Goal: Information Seeking & Learning: Find contact information

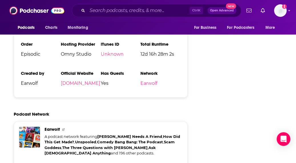
scroll to position [842, 0]
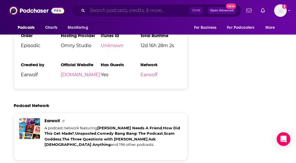
click at [139, 13] on input "Search podcasts, credits, & more..." at bounding box center [138, 10] width 102 height 9
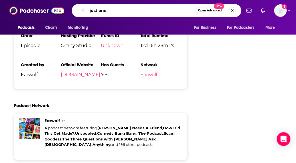
type input "just one q"
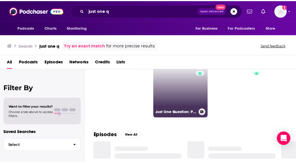
scroll to position [16, 0]
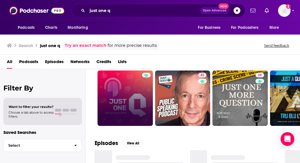
click at [141, 112] on link at bounding box center [125, 98] width 55 height 55
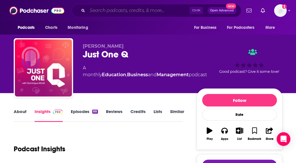
click at [99, 13] on input "Search podcasts, credits, & more..." at bounding box center [138, 10] width 102 height 9
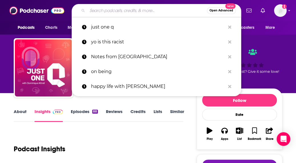
click at [99, 13] on input "Search podcasts, credits, & more..." at bounding box center [147, 10] width 120 height 9
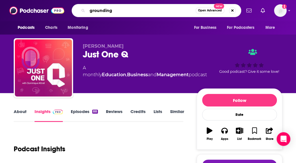
type input "groundings"
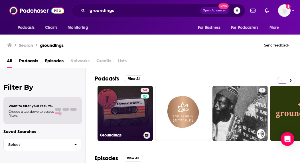
click at [121, 122] on link "54 Groundings" at bounding box center [125, 113] width 55 height 55
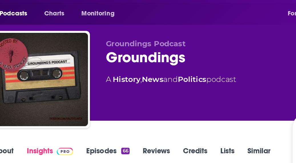
click at [185, 78] on div "Groundings Podcast Groundings 54 A History , News and Politics podcast" at bounding box center [135, 66] width 105 height 46
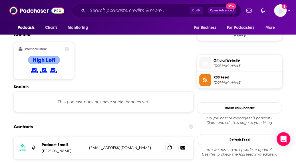
scroll to position [440, 0]
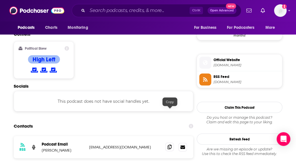
click at [170, 144] on icon at bounding box center [170, 146] width 4 height 5
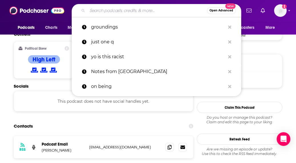
click at [105, 9] on input "Search podcasts, credits, & more..." at bounding box center [147, 10] width 120 height 9
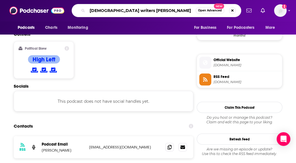
type input "black writers read"
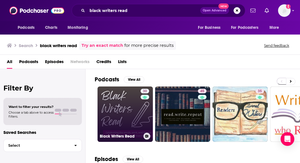
click at [132, 116] on link "30 Black Writers Read" at bounding box center [125, 113] width 55 height 55
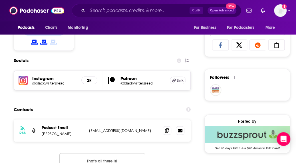
scroll to position [416, 0]
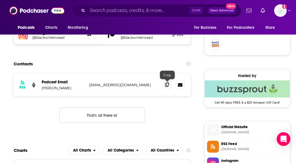
click at [164, 81] on span at bounding box center [167, 84] width 9 height 9
drag, startPoint x: 43, startPoint y: 88, endPoint x: 61, endPoint y: 89, distance: 18.0
click at [61, 89] on p "[PERSON_NAME]" at bounding box center [63, 87] width 43 height 5
drag, startPoint x: 41, startPoint y: 88, endPoint x: 83, endPoint y: 88, distance: 41.4
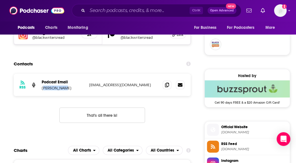
click at [83, 88] on div "RSS Podcast Email [PERSON_NAME] [EMAIL_ADDRESS][DOMAIN_NAME] [EMAIL_ADDRESS][DO…" at bounding box center [102, 85] width 177 height 22
copy p "[PERSON_NAME]"
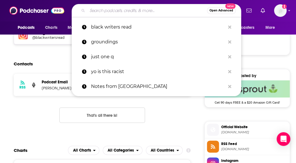
click at [104, 15] on input "Search podcasts, credits, & more..." at bounding box center [147, 10] width 120 height 9
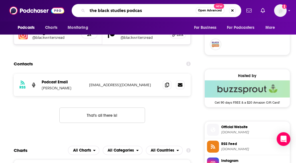
type input "the black studies podcast"
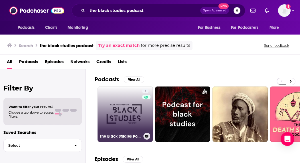
click at [135, 114] on link "7 The Black Studies Podcast" at bounding box center [125, 113] width 55 height 55
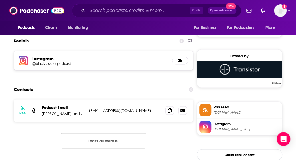
scroll to position [390, 0]
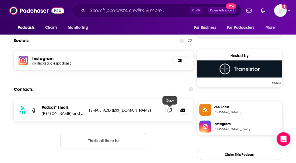
click at [169, 109] on icon at bounding box center [170, 110] width 4 height 5
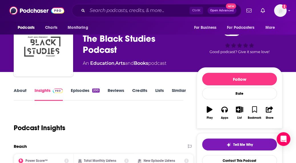
scroll to position [0, 0]
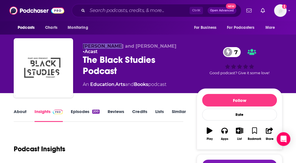
drag, startPoint x: 82, startPoint y: 46, endPoint x: 116, endPoint y: 47, distance: 34.6
click at [116, 47] on div "[PERSON_NAME] and [PERSON_NAME] • Acast The Black Studies Podcast 7 An Educatio…" at bounding box center [148, 69] width 269 height 62
copy span "[PERSON_NAME]"
click at [273, 81] on div "7 Good podcast? Give it some love!" at bounding box center [240, 68] width 86 height 51
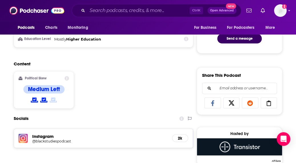
scroll to position [419, 0]
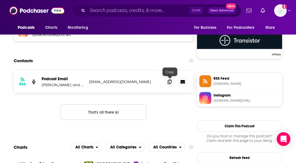
click at [171, 78] on span at bounding box center [169, 81] width 9 height 9
click at [220, 98] on span "[DOMAIN_NAME][URL]" at bounding box center [247, 100] width 66 height 4
click at [105, 7] on input "Search podcasts, credits, & more..." at bounding box center [138, 10] width 102 height 9
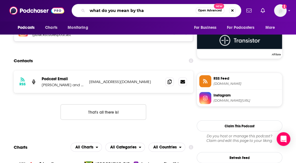
type input "what do you mean by that"
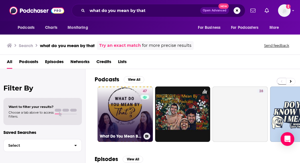
click at [137, 121] on link "47 What Do You Mean By That?" at bounding box center [125, 113] width 55 height 55
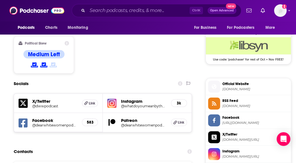
scroll to position [527, 0]
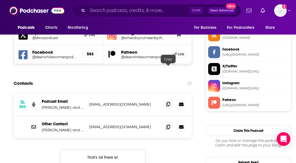
click at [167, 100] on span at bounding box center [168, 104] width 9 height 9
click at [258, 72] on span "[DOMAIN_NAME][URL]" at bounding box center [255, 71] width 66 height 4
click at [97, 10] on input "Search podcasts, credits, & more..." at bounding box center [138, 10] width 102 height 9
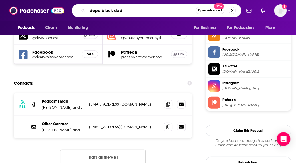
type input "dope black dads"
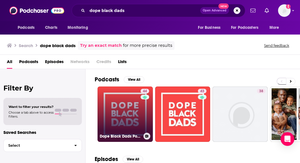
click at [130, 116] on link "44 Dope Black Dads Podcast" at bounding box center [125, 113] width 55 height 55
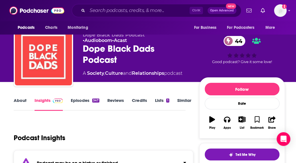
scroll to position [11, 0]
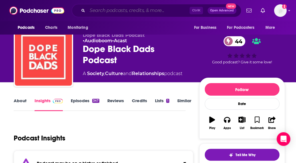
click at [107, 11] on input "Search podcasts, credits, & more..." at bounding box center [138, 10] width 102 height 9
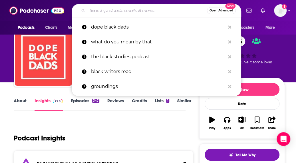
click at [107, 11] on input "Search podcasts, credits, & more..." at bounding box center [147, 10] width 120 height 9
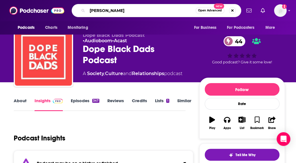
type input "[PERSON_NAME]"
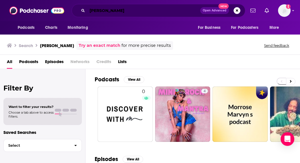
click at [115, 13] on input "[PERSON_NAME]" at bounding box center [143, 10] width 113 height 9
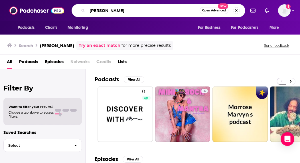
click at [115, 13] on input "[PERSON_NAME]" at bounding box center [143, 10] width 112 height 9
click at [115, 12] on input "[PERSON_NAME]" at bounding box center [143, 10] width 112 height 9
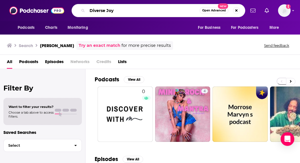
type input "Diverse Joy"
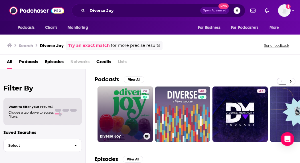
click at [130, 100] on link "24 Diverse Joy" at bounding box center [125, 113] width 55 height 55
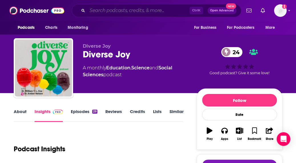
click at [94, 14] on input "Search podcasts, credits, & more..." at bounding box center [138, 10] width 102 height 9
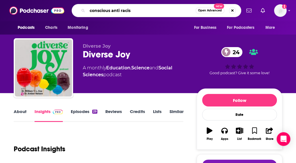
type input "conscious anti racism"
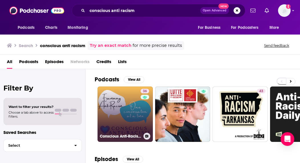
click at [139, 115] on link "36 Conscious Anti-Racism" at bounding box center [125, 113] width 55 height 55
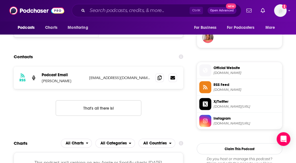
scroll to position [423, 0]
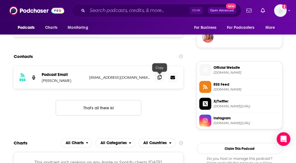
click at [159, 79] on icon at bounding box center [160, 77] width 4 height 5
click at [277, 42] on div "Followers 1" at bounding box center [240, 32] width 86 height 32
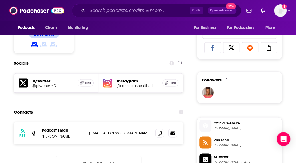
scroll to position [367, 0]
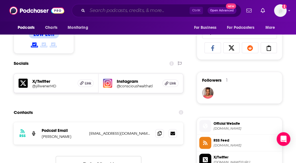
click at [103, 15] on input "Search podcasts, credits, & more..." at bounding box center [138, 10] width 102 height 9
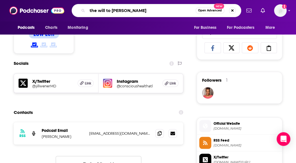
type input "the will to change"
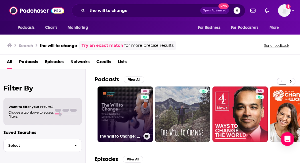
click at [123, 105] on link "48 The Will to Change: Where Leadership Meets the Courage to Evolve" at bounding box center [125, 113] width 55 height 55
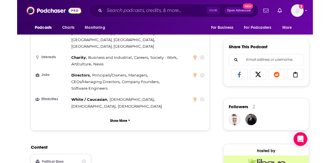
scroll to position [343, 0]
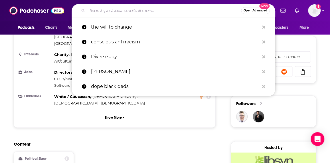
click at [140, 14] on input "Search podcasts, credits, & more..." at bounding box center [164, 10] width 154 height 9
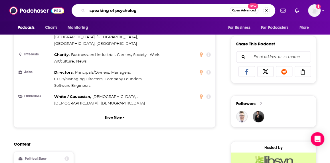
type input "speaking of psychology"
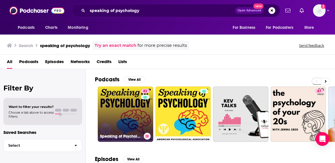
click at [135, 115] on link "82 Speaking of Psychology" at bounding box center [125, 113] width 55 height 55
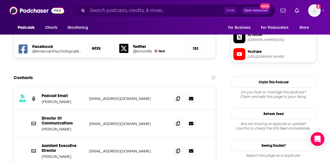
scroll to position [506, 0]
click at [180, 96] on icon at bounding box center [178, 98] width 4 height 5
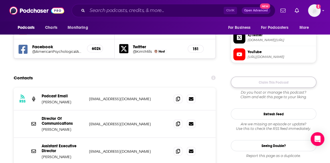
click at [293, 86] on button "Claim This Podcast" at bounding box center [274, 82] width 86 height 11
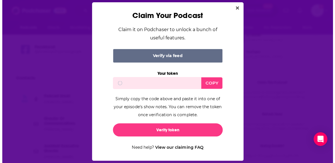
scroll to position [0, 0]
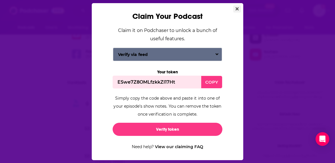
click at [239, 10] on button "Close" at bounding box center [237, 8] width 8 height 7
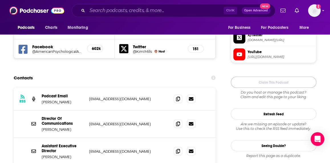
scroll to position [506, 0]
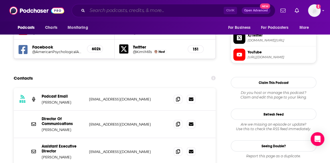
click at [102, 11] on input "Search podcasts, credits, & more..." at bounding box center [155, 10] width 136 height 9
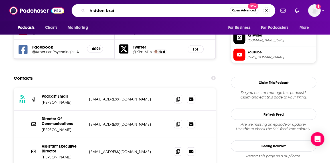
type input "hidden brain"
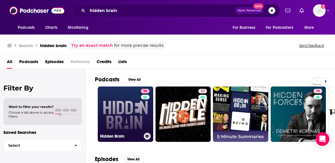
click at [120, 102] on link "96 Hidden Brain" at bounding box center [125, 113] width 55 height 55
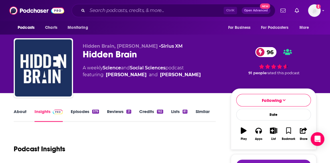
drag, startPoint x: 83, startPoint y: 45, endPoint x: 162, endPoint y: 43, distance: 79.4
click at [158, 43] on span "Hidden Brain, [PERSON_NAME]" at bounding box center [120, 45] width 75 height 5
copy span "Hidden Brain, [PERSON_NAME]"
